Goal: Task Accomplishment & Management: Complete application form

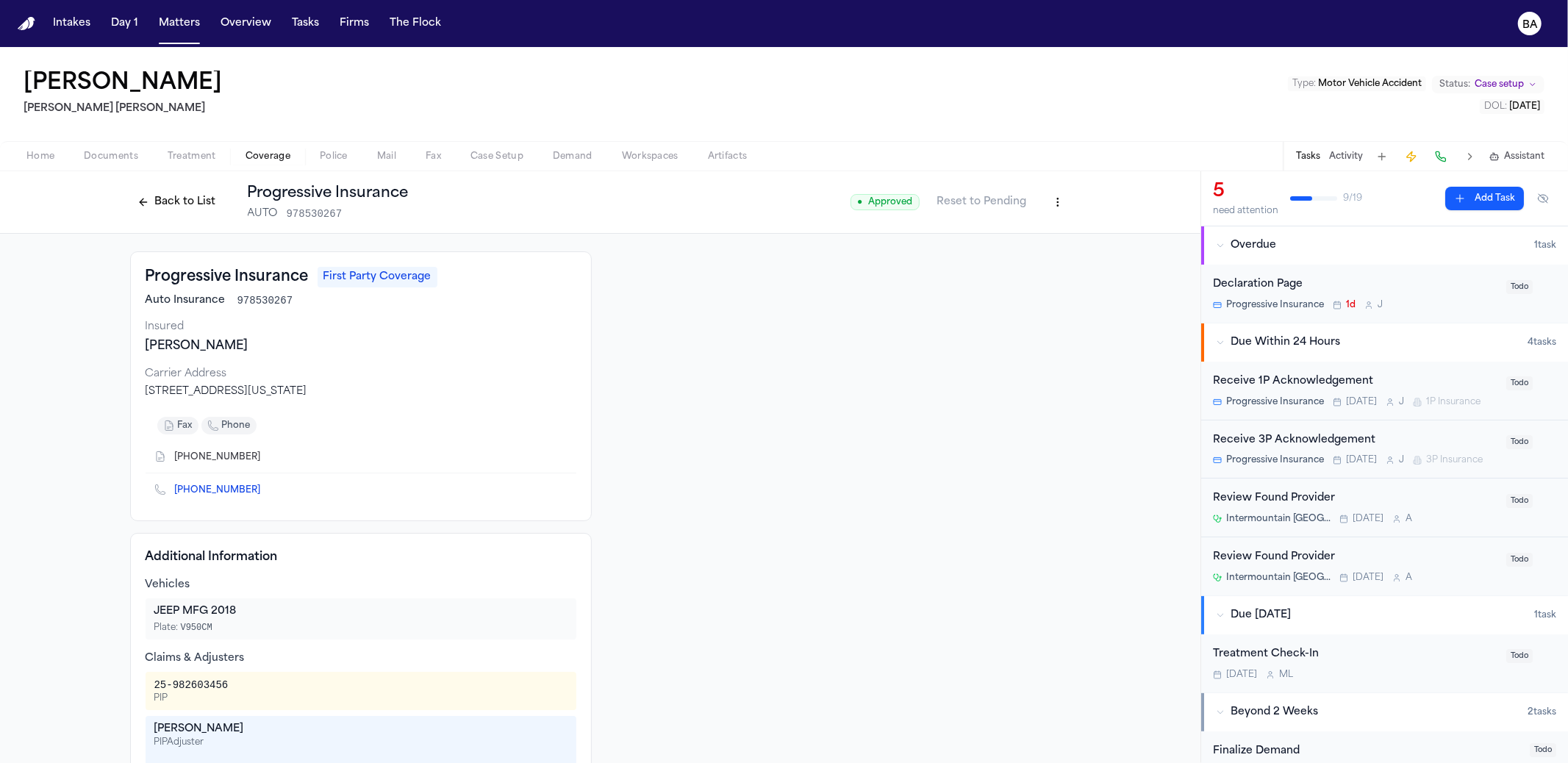
click at [372, 157] on button "Mail" at bounding box center [386, 156] width 48 height 18
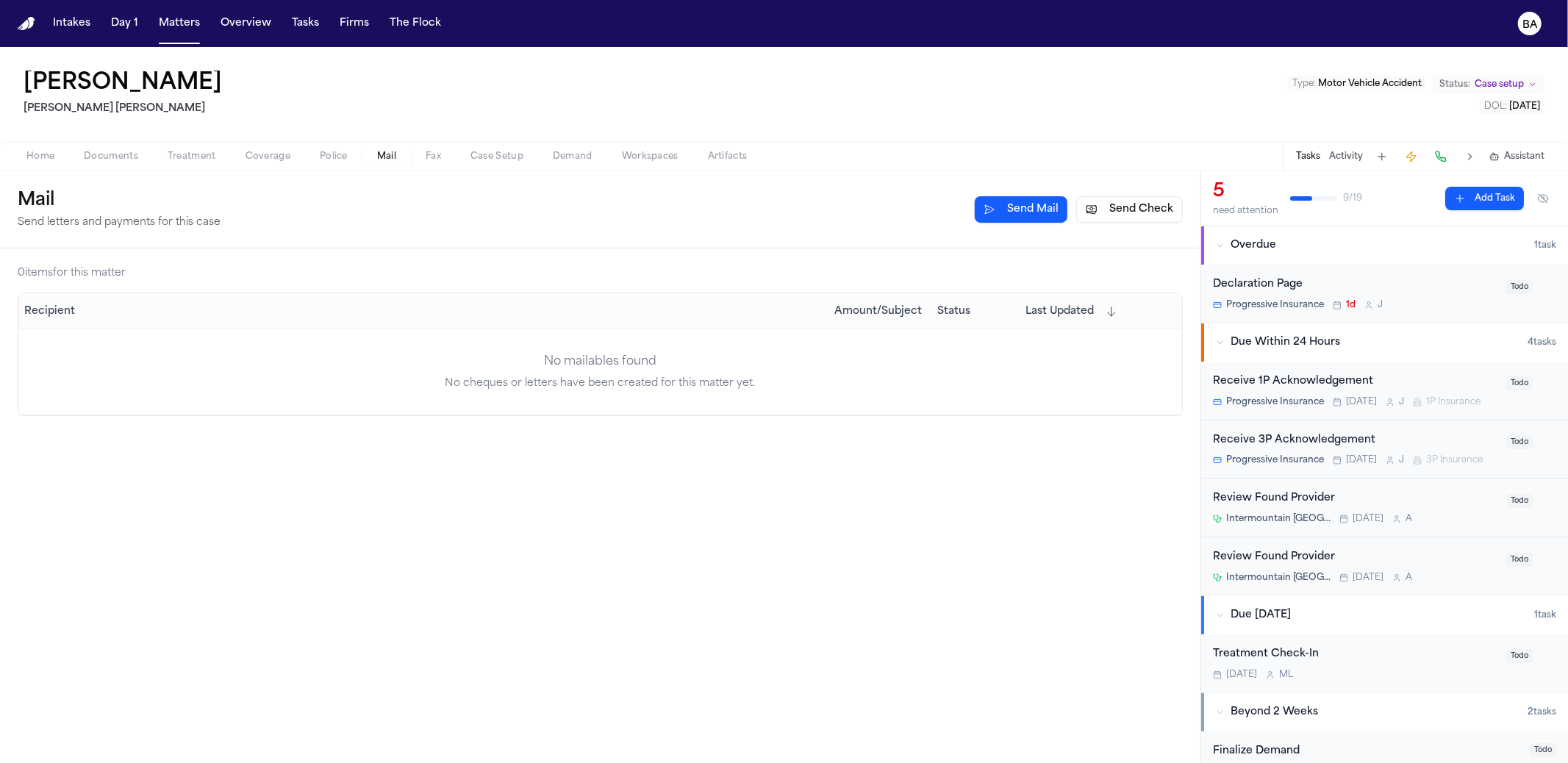
click at [497, 160] on span "Case Setup" at bounding box center [497, 157] width 53 height 12
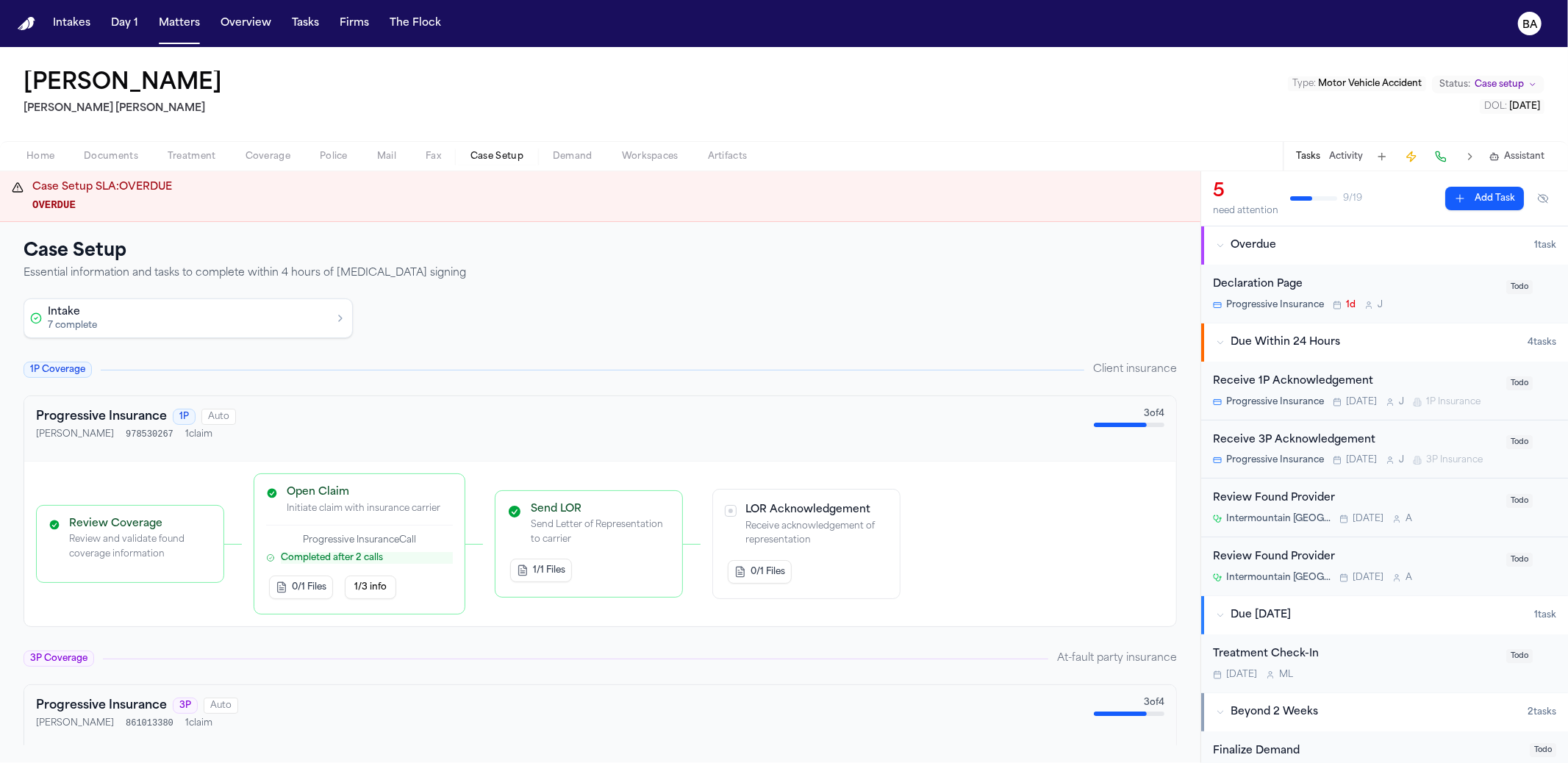
drag, startPoint x: 300, startPoint y: 317, endPoint x: 314, endPoint y: 317, distance: 14.0
click at [300, 317] on button "Intake 7 complete" at bounding box center [188, 318] width 328 height 38
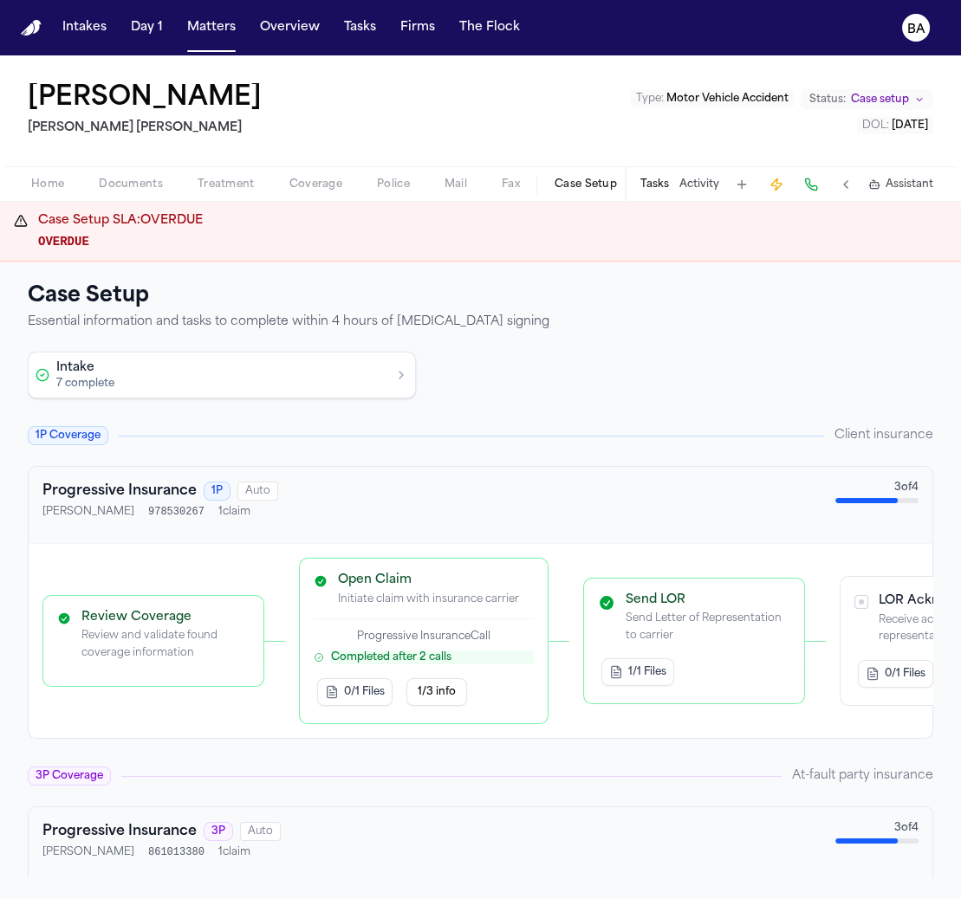
click at [364, 373] on button "Intake 7 complete" at bounding box center [222, 375] width 386 height 45
click at [373, 386] on button "Intake 7 complete" at bounding box center [222, 375] width 386 height 45
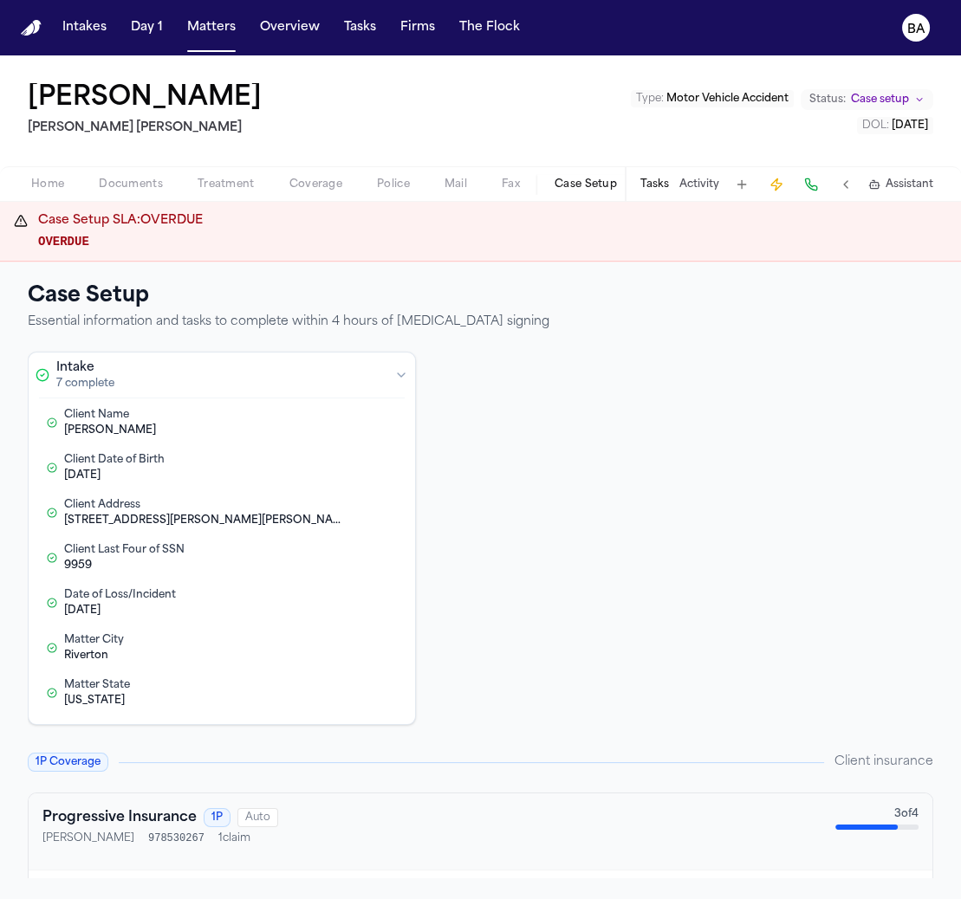
click at [732, 377] on div "Intake 7 complete Client Name [PERSON_NAME] Edit Client Date of Birth [DEMOGRAP…" at bounding box center [481, 538] width 906 height 373
click at [261, 424] on div "[PERSON_NAME]" at bounding box center [202, 431] width 277 height 14
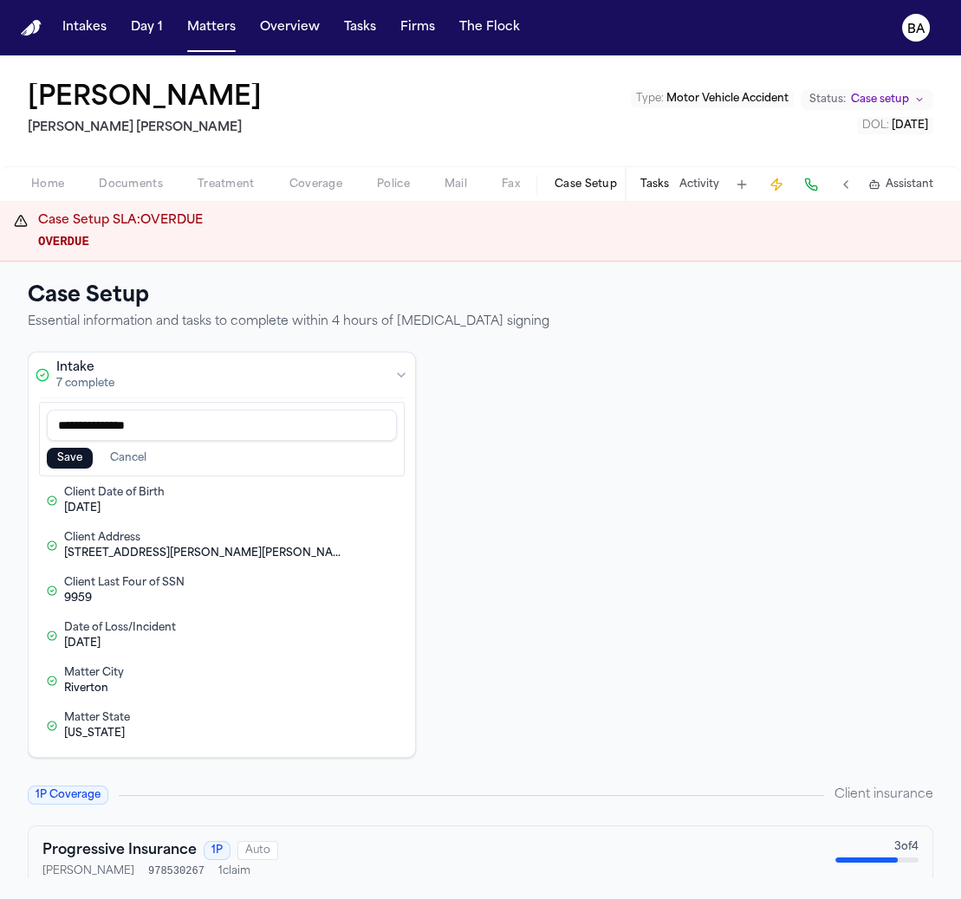
click at [130, 461] on button "Cancel" at bounding box center [128, 458] width 57 height 21
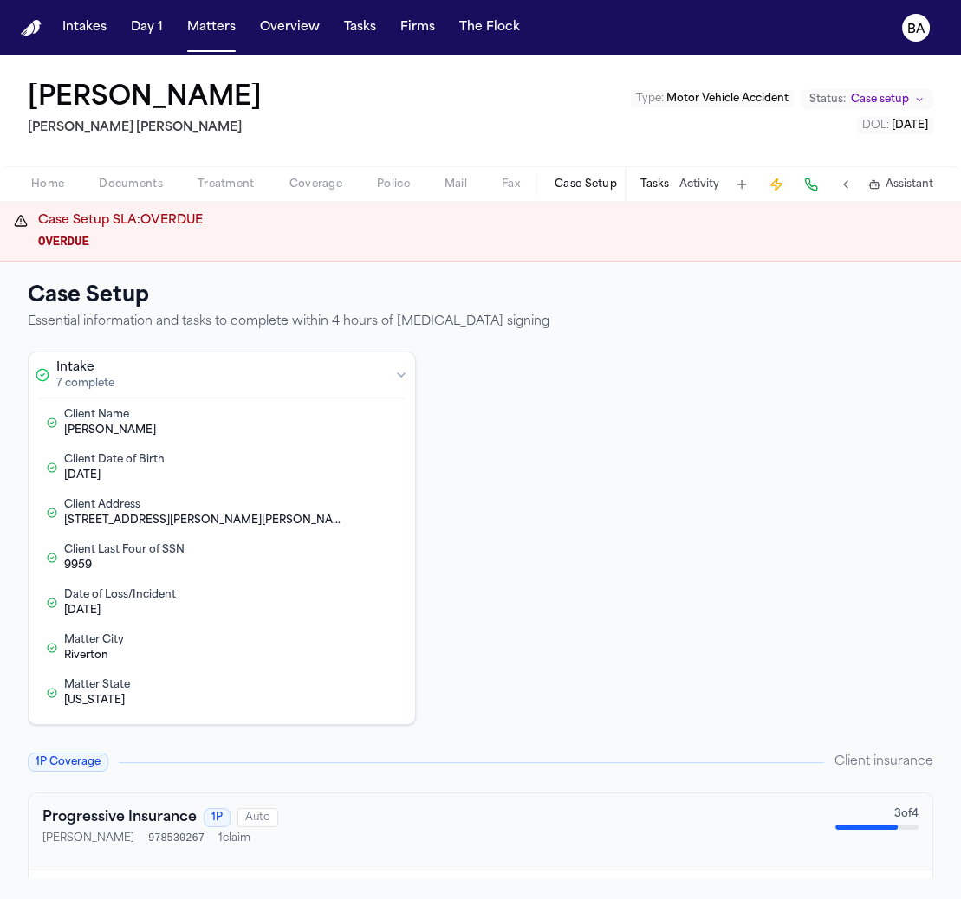
click at [355, 417] on button "Edit Client Name" at bounding box center [356, 422] width 17 height 17
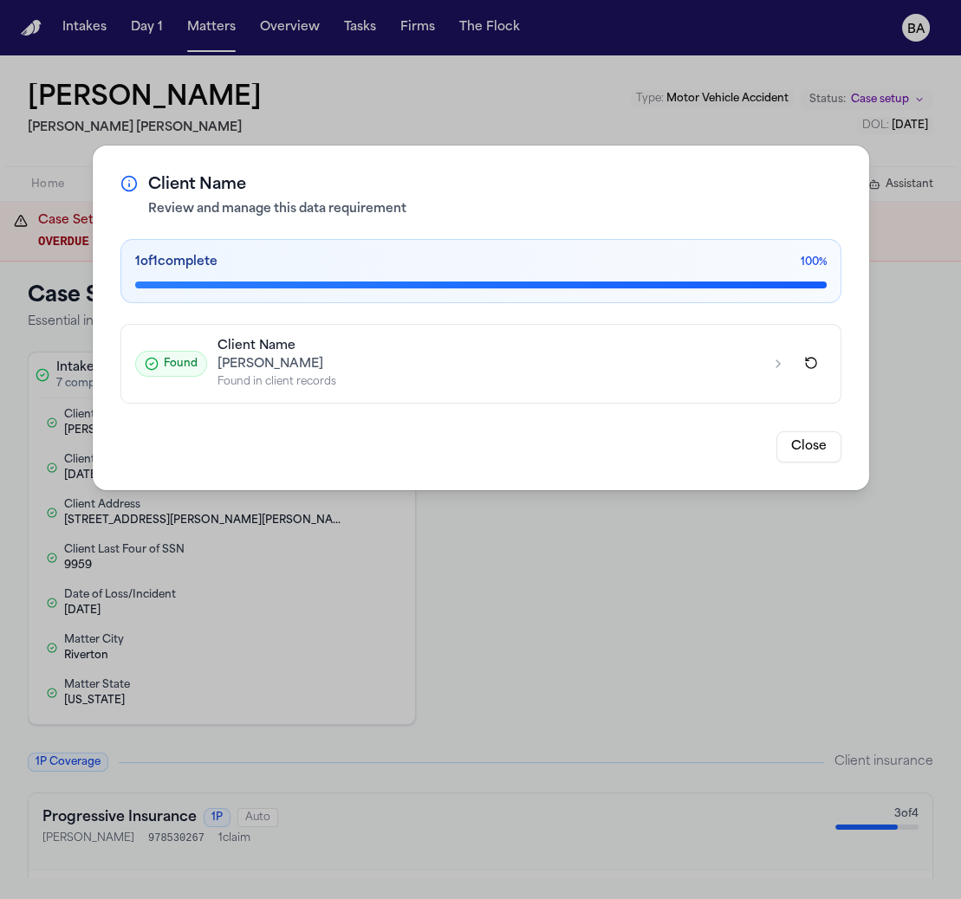
click at [779, 367] on icon "button" at bounding box center [778, 364] width 14 height 14
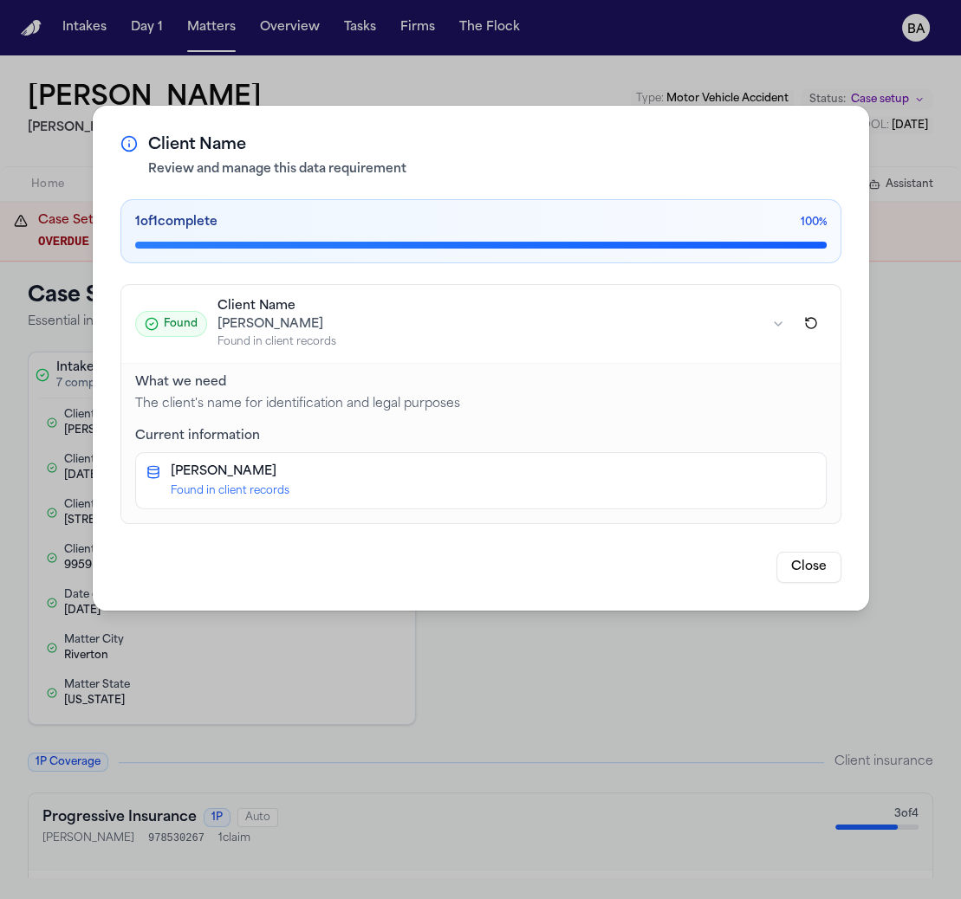
click at [245, 484] on div "Found in client records" at bounding box center [493, 491] width 645 height 14
click at [812, 558] on button "Close" at bounding box center [808, 567] width 65 height 31
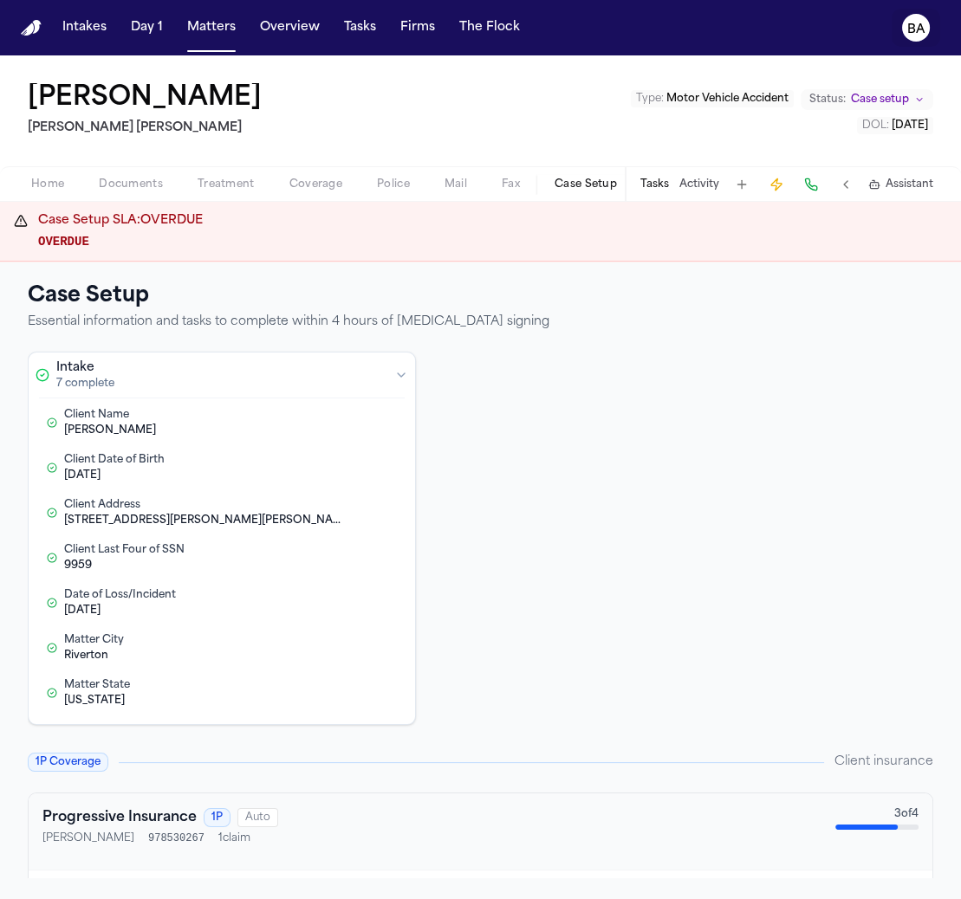
click at [906, 30] on icon "BA" at bounding box center [916, 28] width 28 height 28
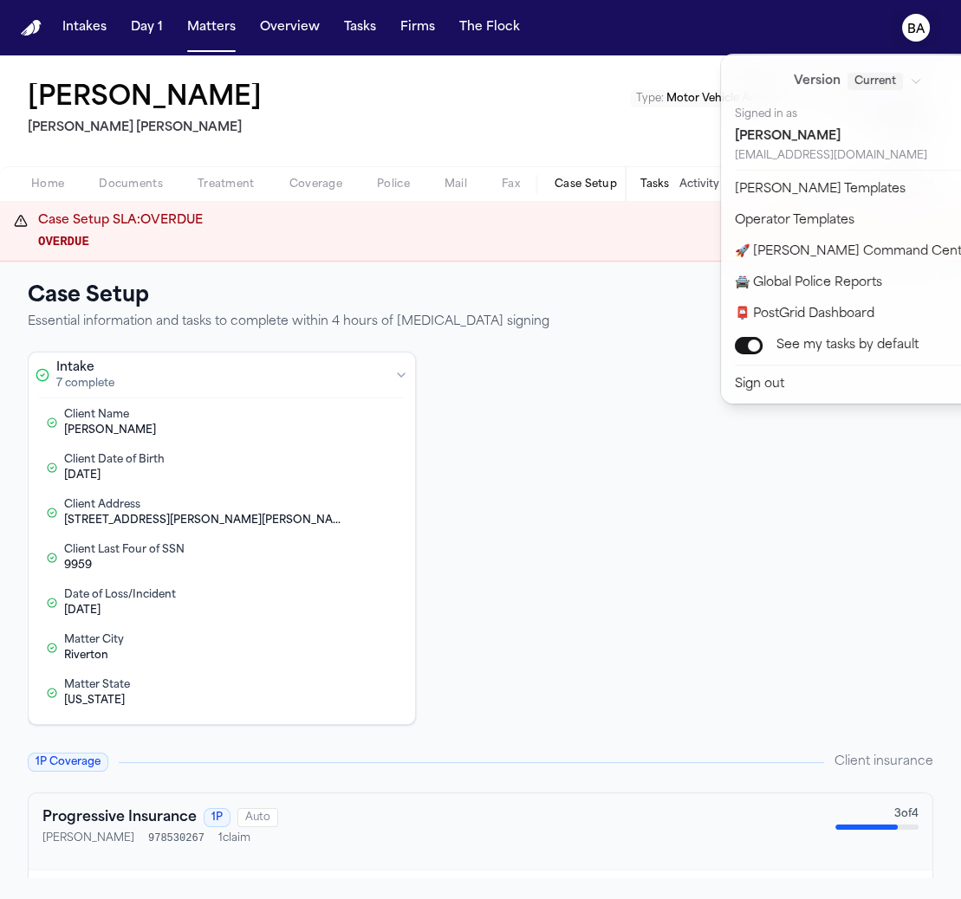
click at [906, 30] on icon "BA" at bounding box center [916, 28] width 28 height 28
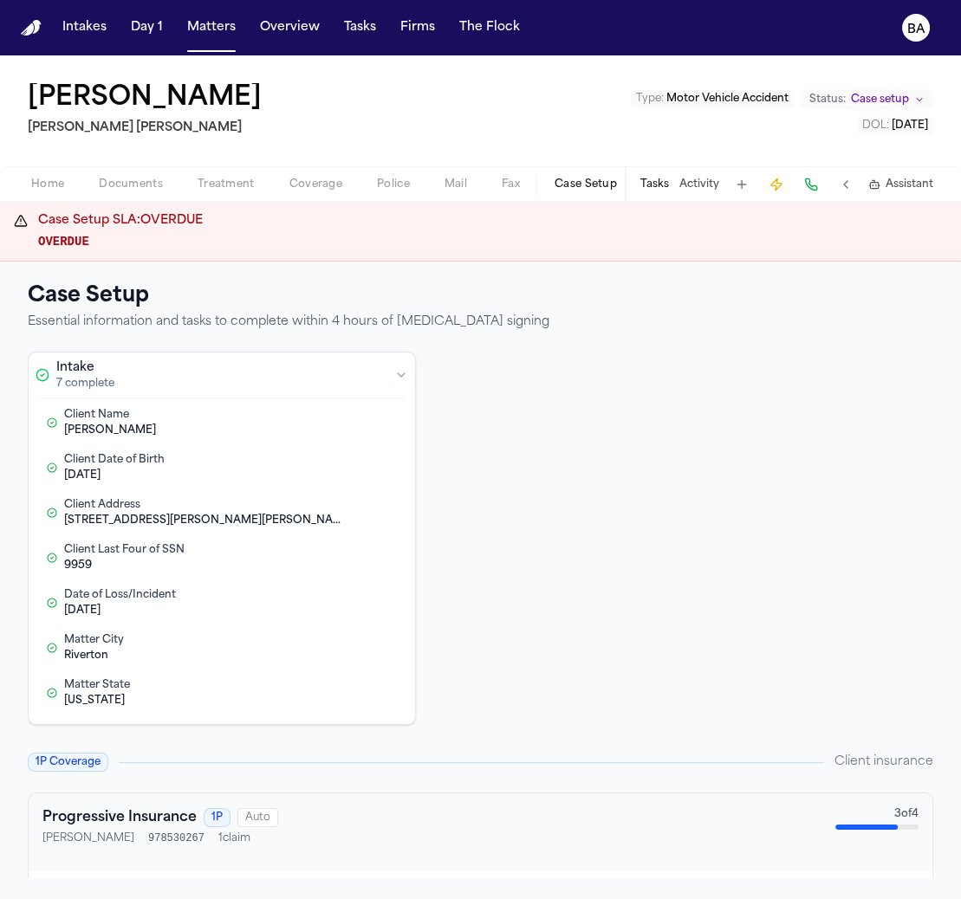
click at [361, 509] on button "Edit Client Address" at bounding box center [356, 512] width 17 height 17
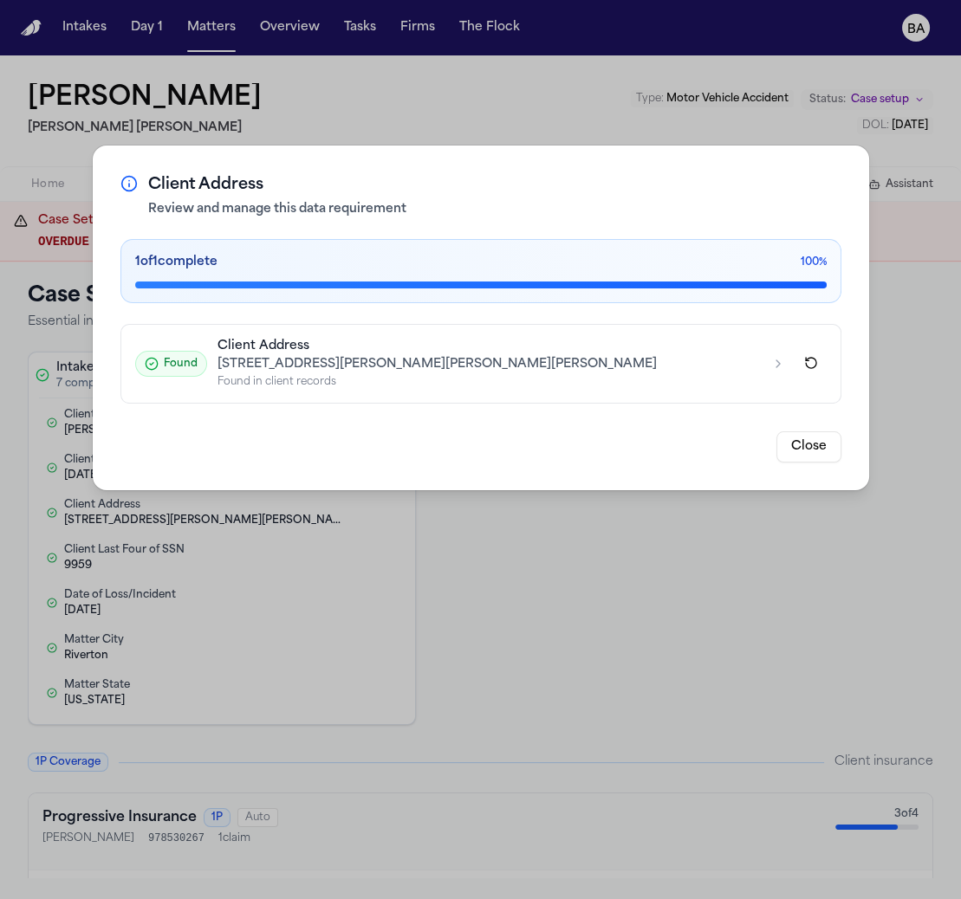
click at [785, 366] on div "Found Client Address [STREET_ADDRESS][PERSON_NAME][PERSON_NAME][PERSON_NAME] Fo…" at bounding box center [481, 364] width 692 height 50
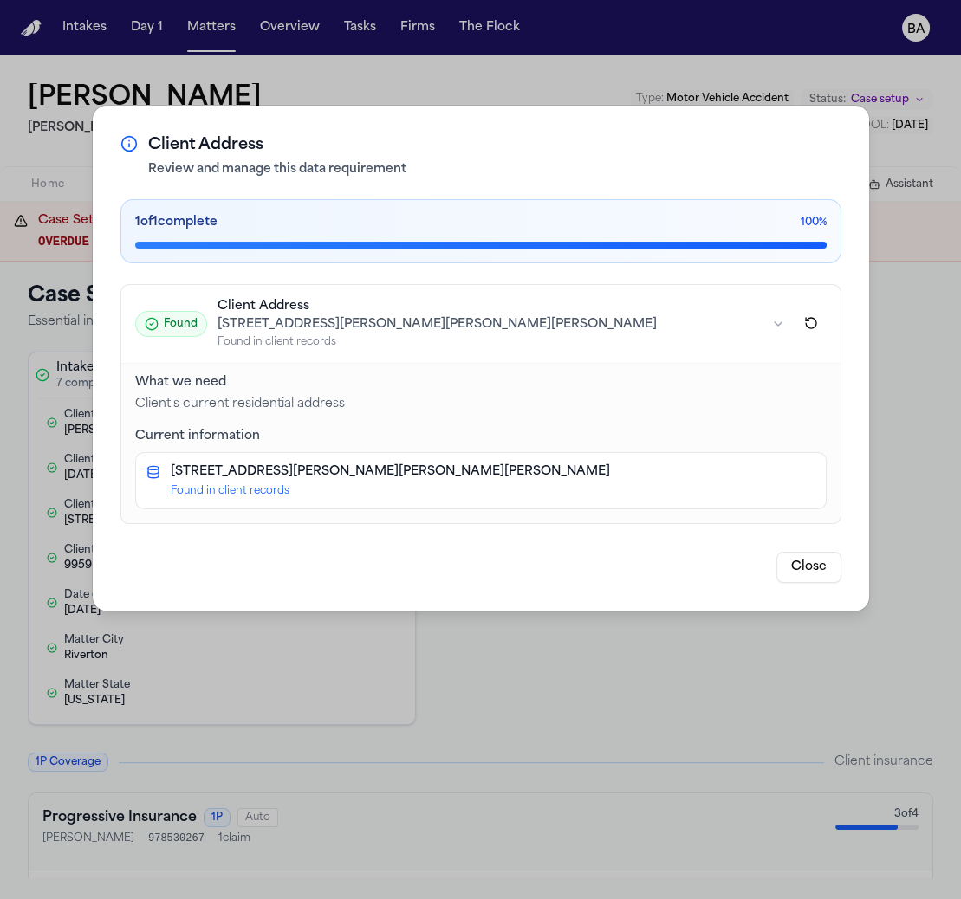
click at [631, 477] on div "[STREET_ADDRESS][PERSON_NAME][PERSON_NAME][PERSON_NAME]" at bounding box center [493, 472] width 645 height 17
click at [804, 571] on button "Close" at bounding box center [808, 567] width 65 height 31
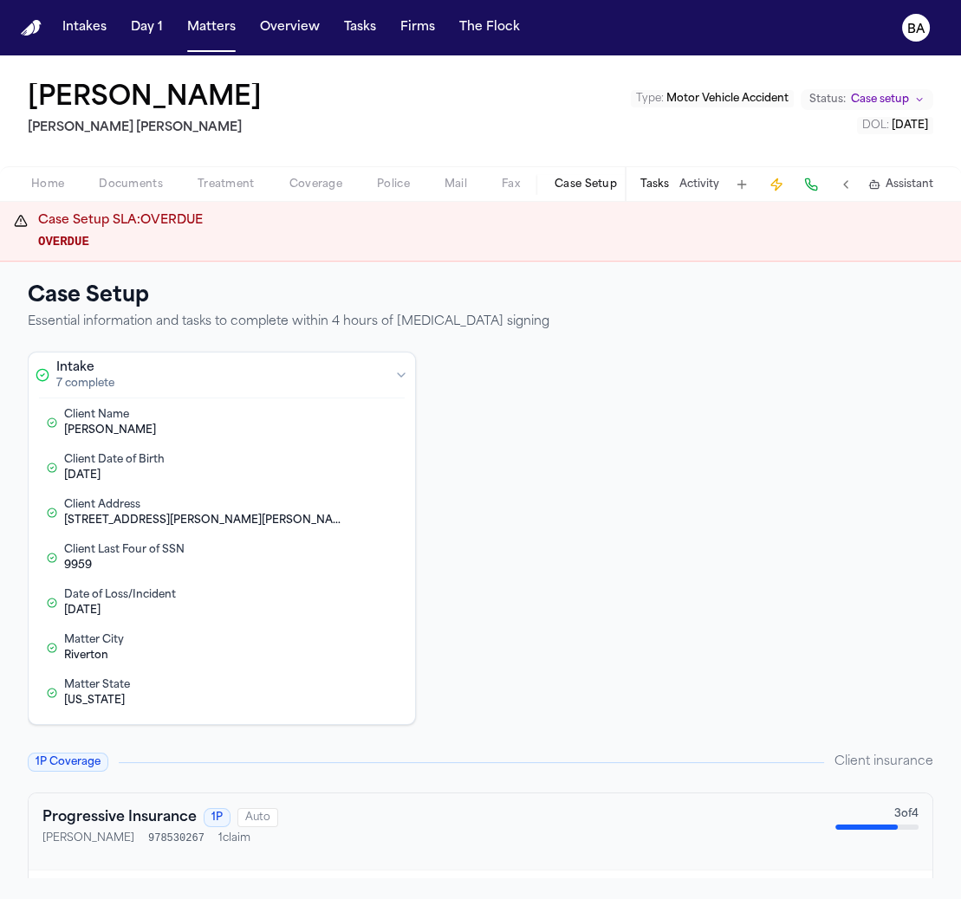
click at [308, 641] on div "Matter City Riverton" at bounding box center [202, 647] width 277 height 29
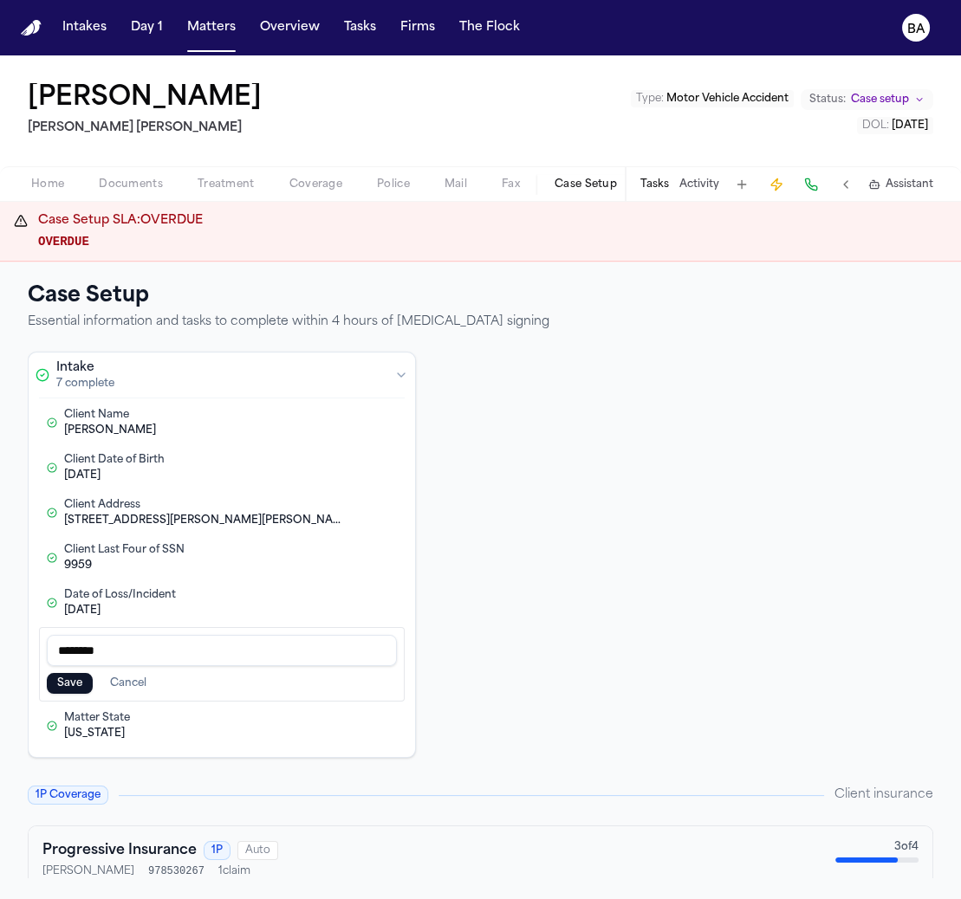
click at [130, 677] on button "Cancel" at bounding box center [128, 683] width 57 height 21
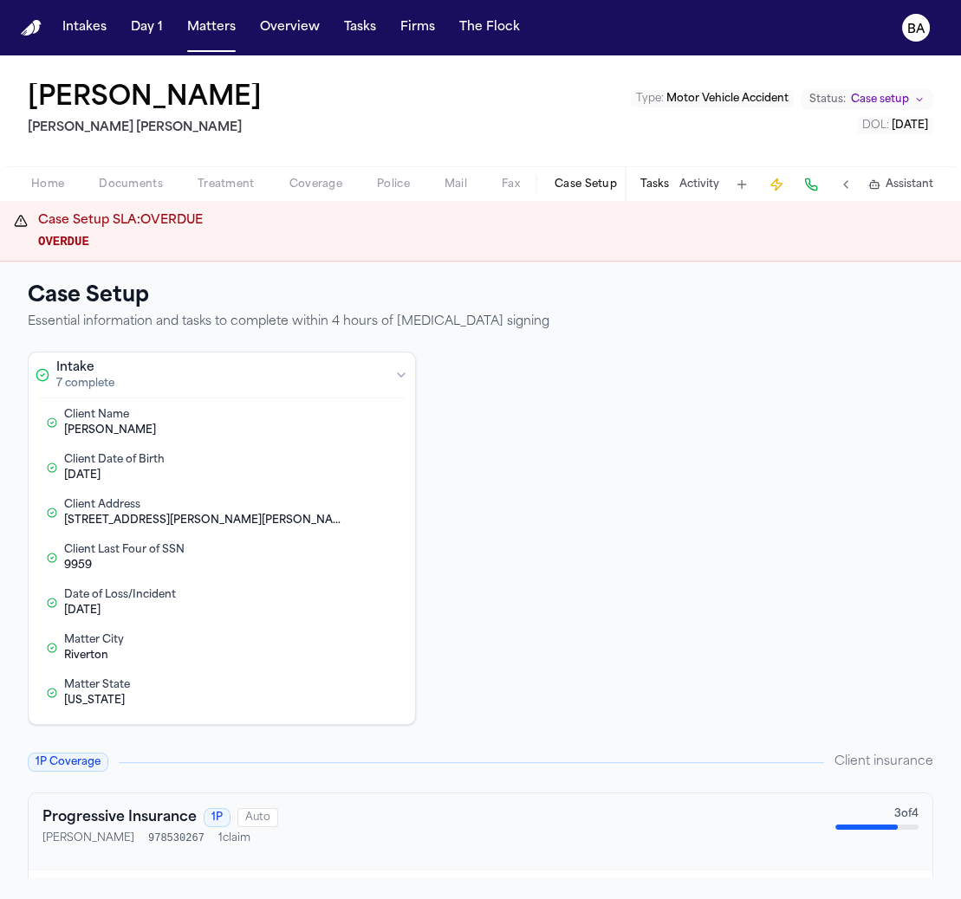
click at [360, 643] on button "Edit Matter City" at bounding box center [356, 648] width 17 height 17
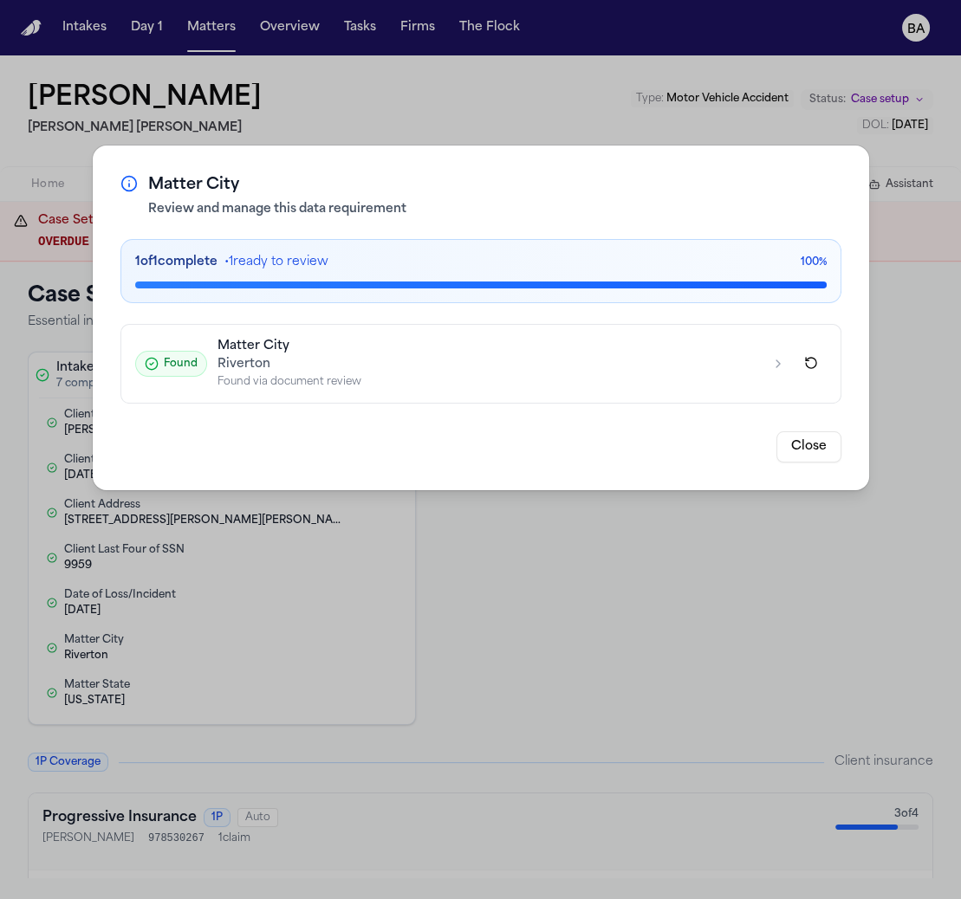
click at [783, 366] on icon "button" at bounding box center [778, 364] width 14 height 14
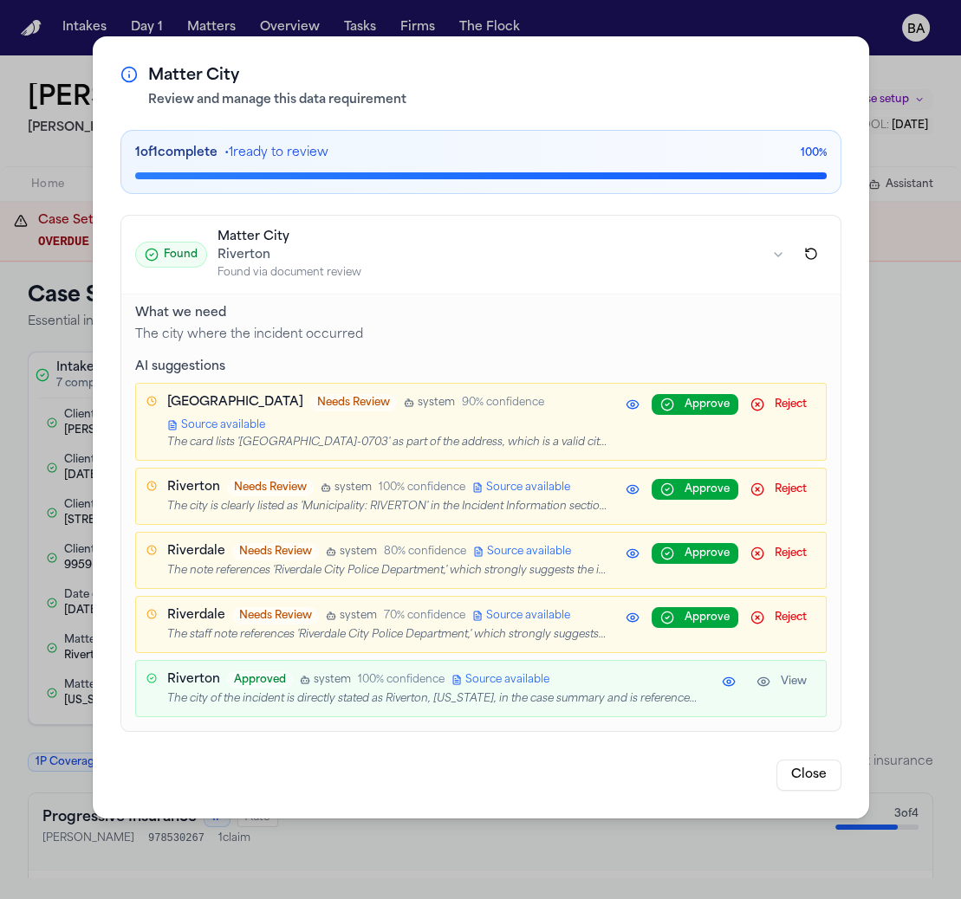
click at [537, 481] on span "Source available" at bounding box center [528, 488] width 84 height 14
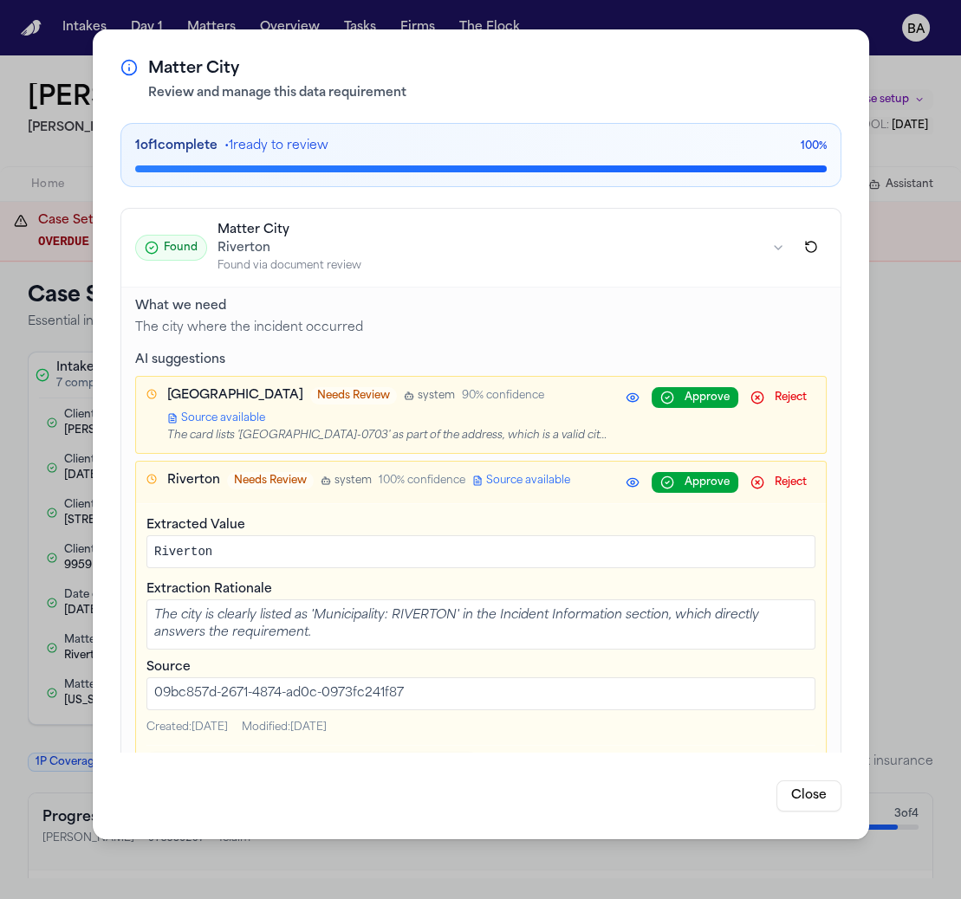
click at [523, 478] on span "Source available" at bounding box center [528, 481] width 84 height 14
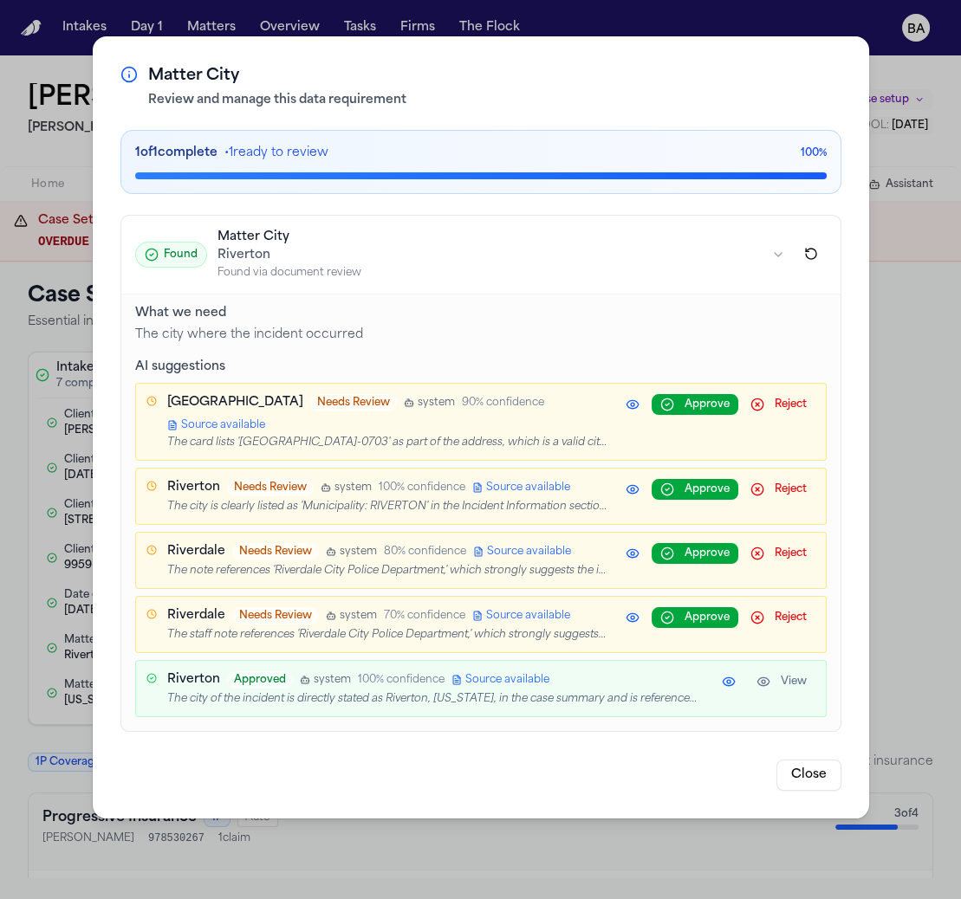
click at [494, 481] on span "Source available" at bounding box center [528, 488] width 84 height 14
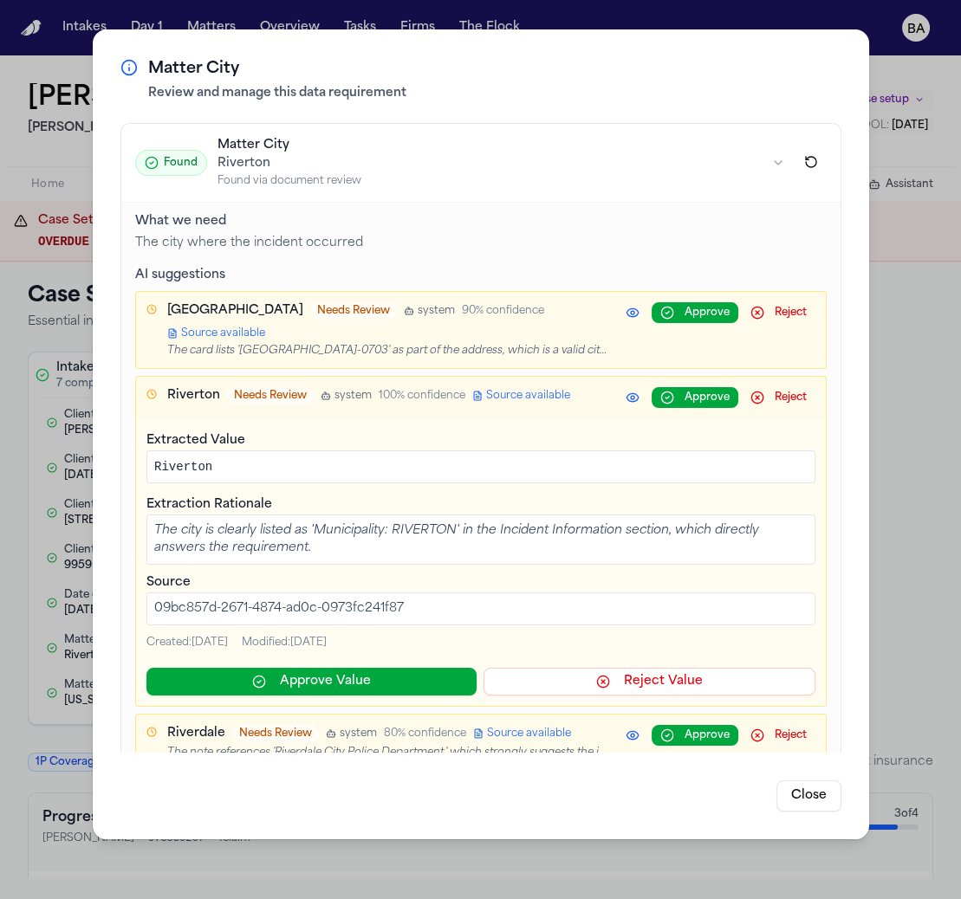
scroll to position [174, 0]
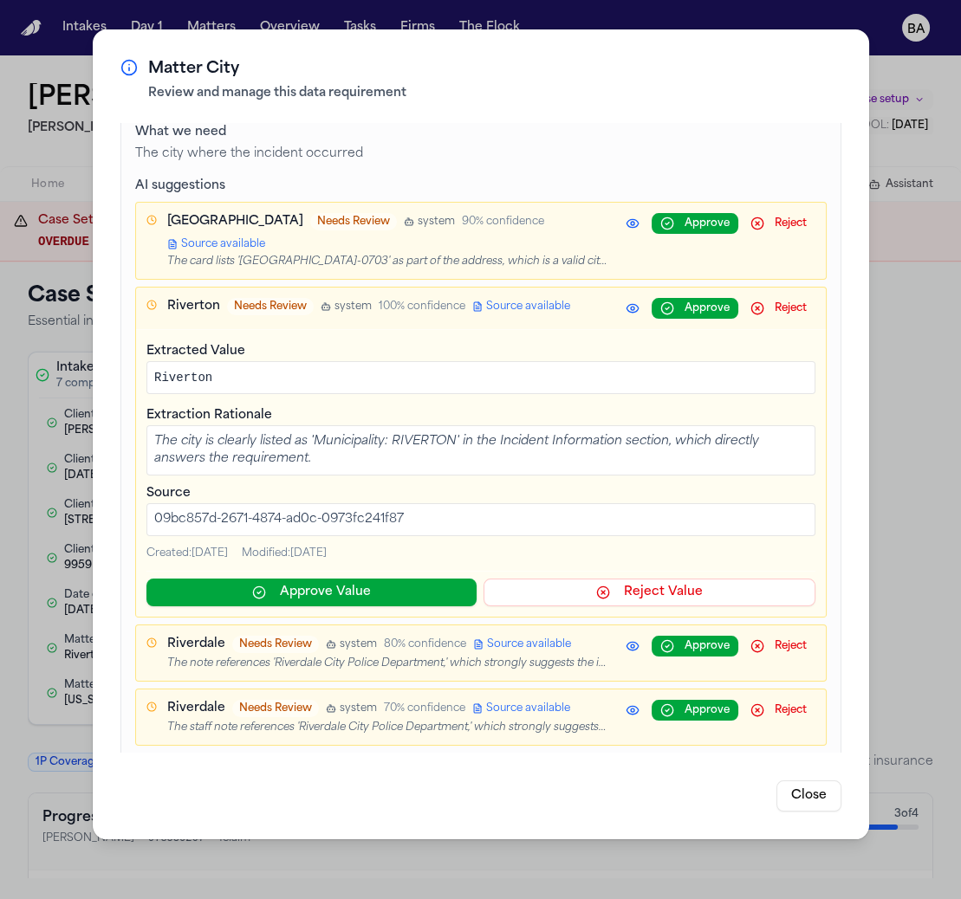
click at [340, 514] on p "09bc857d-2671-4874-ad0c-0973fc241f87" at bounding box center [480, 519] width 669 height 33
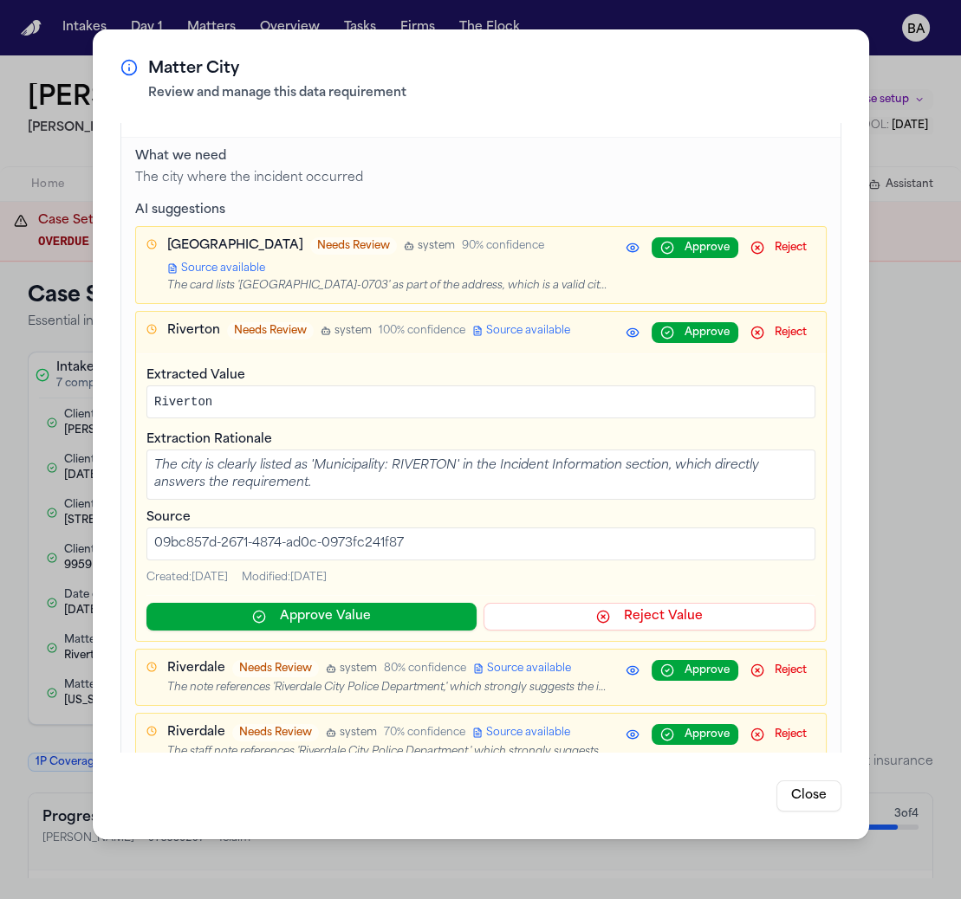
scroll to position [137, 0]
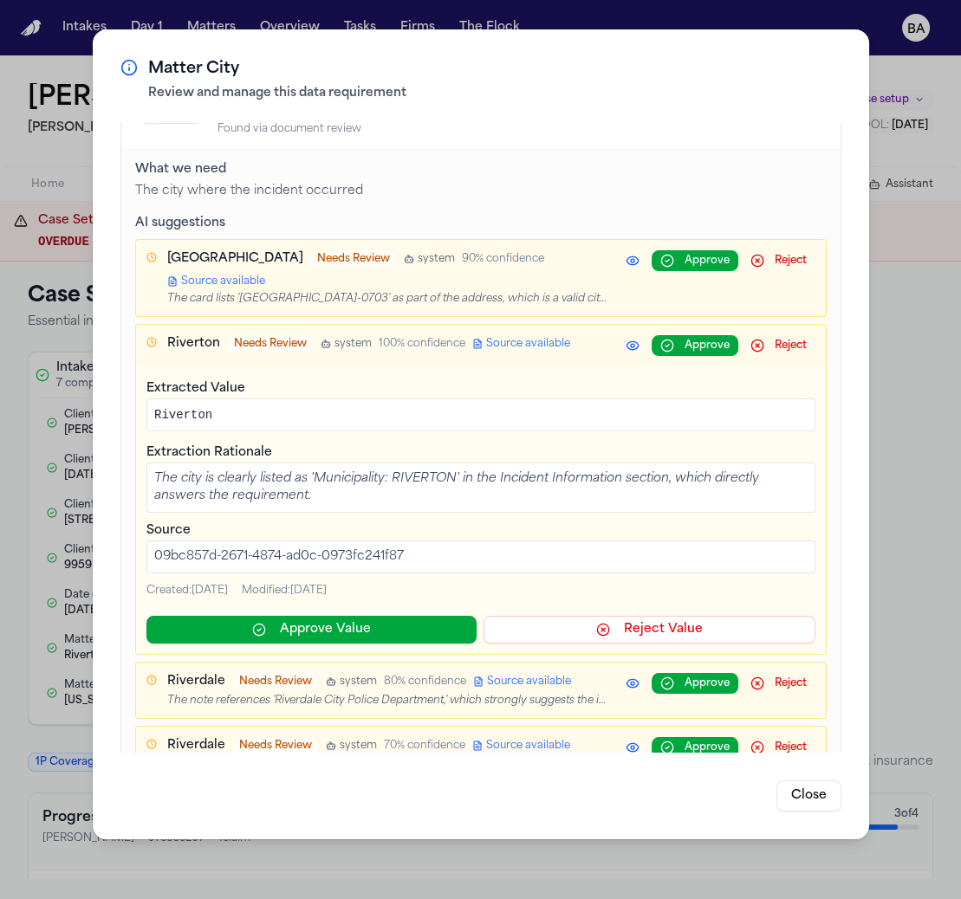
click at [542, 348] on div "Riverton Needs Review system 100 % confidence Source available" at bounding box center [386, 343] width 439 height 17
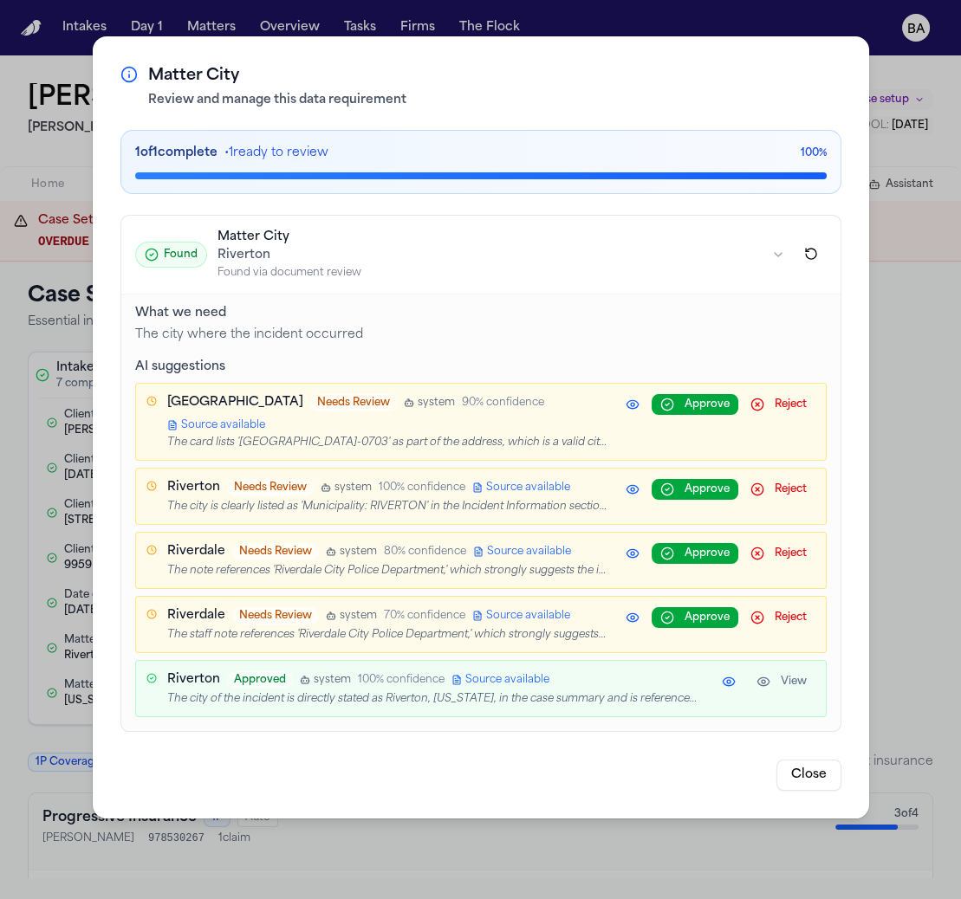
click at [516, 395] on div "Salt Lake City Needs Review system 90 % confidence Source available The card li…" at bounding box center [481, 422] width 690 height 76
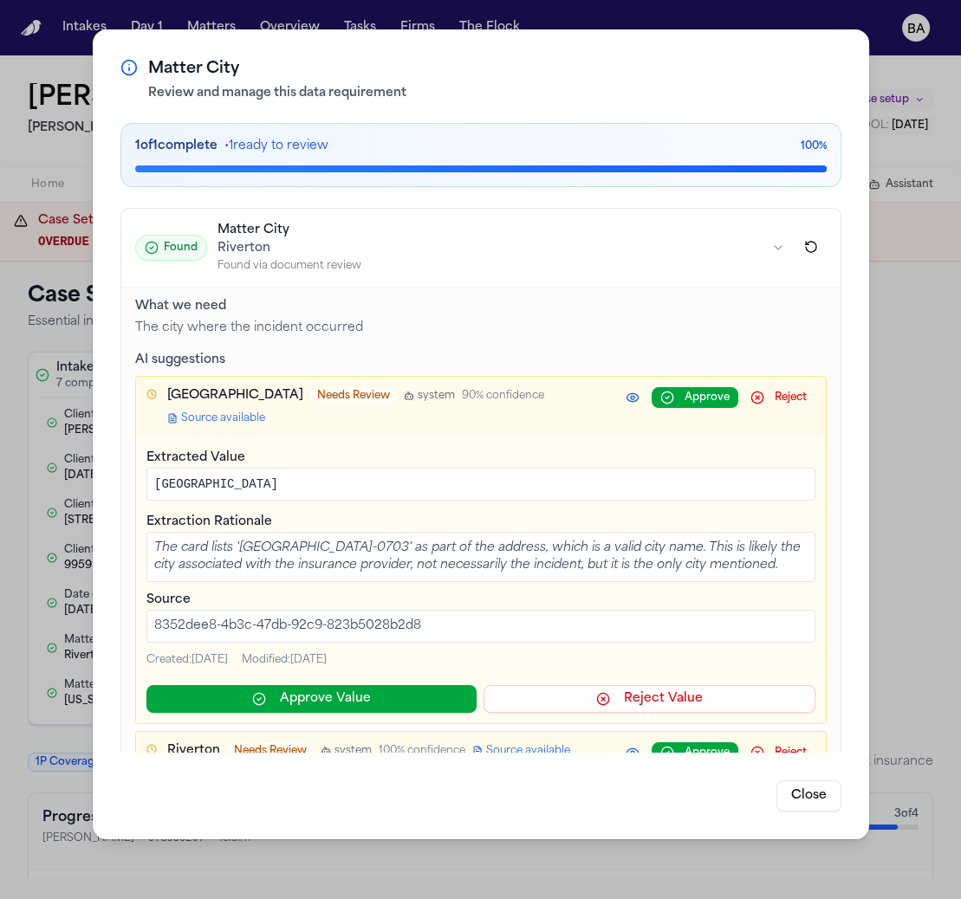
click at [811, 4] on div "Matter City Review and manage this data requirement 1 of 1 complete • 1 ready t…" at bounding box center [480, 449] width 961 height 899
